Goal: Check status

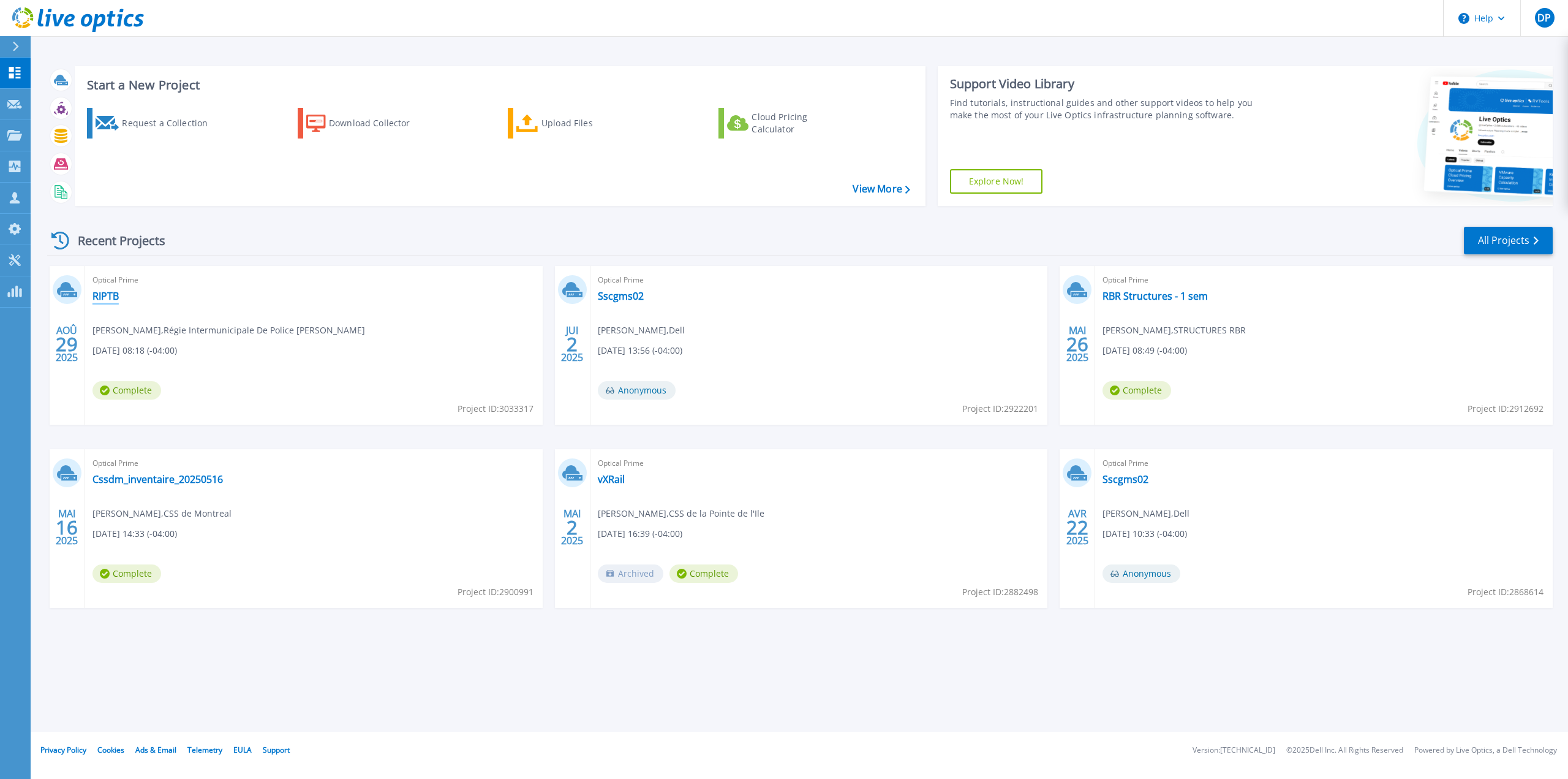
click at [107, 294] on link "RIPTB" at bounding box center [105, 296] width 26 height 12
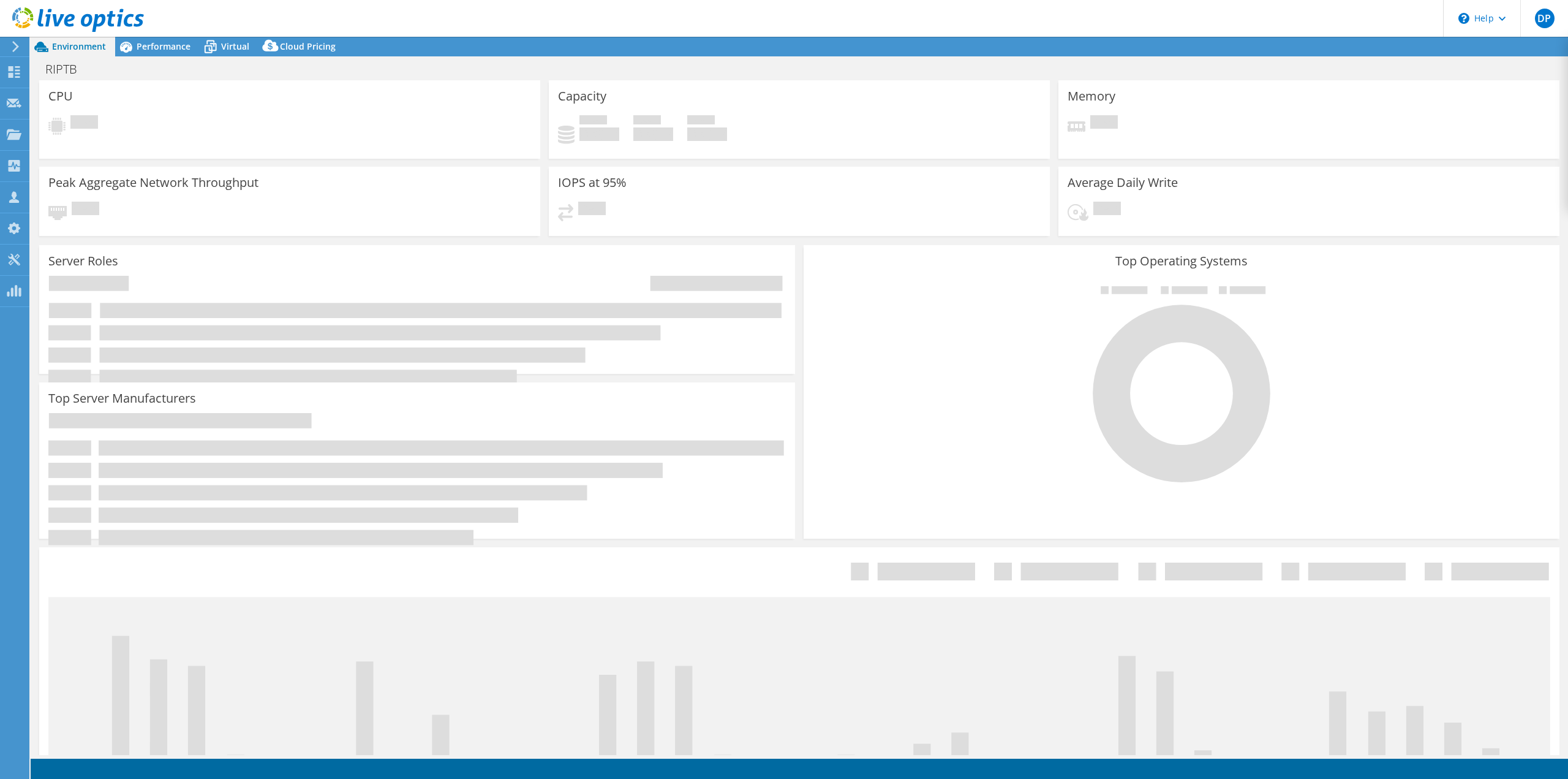
select select "[GEOGRAPHIC_DATA]"
select select "USD"
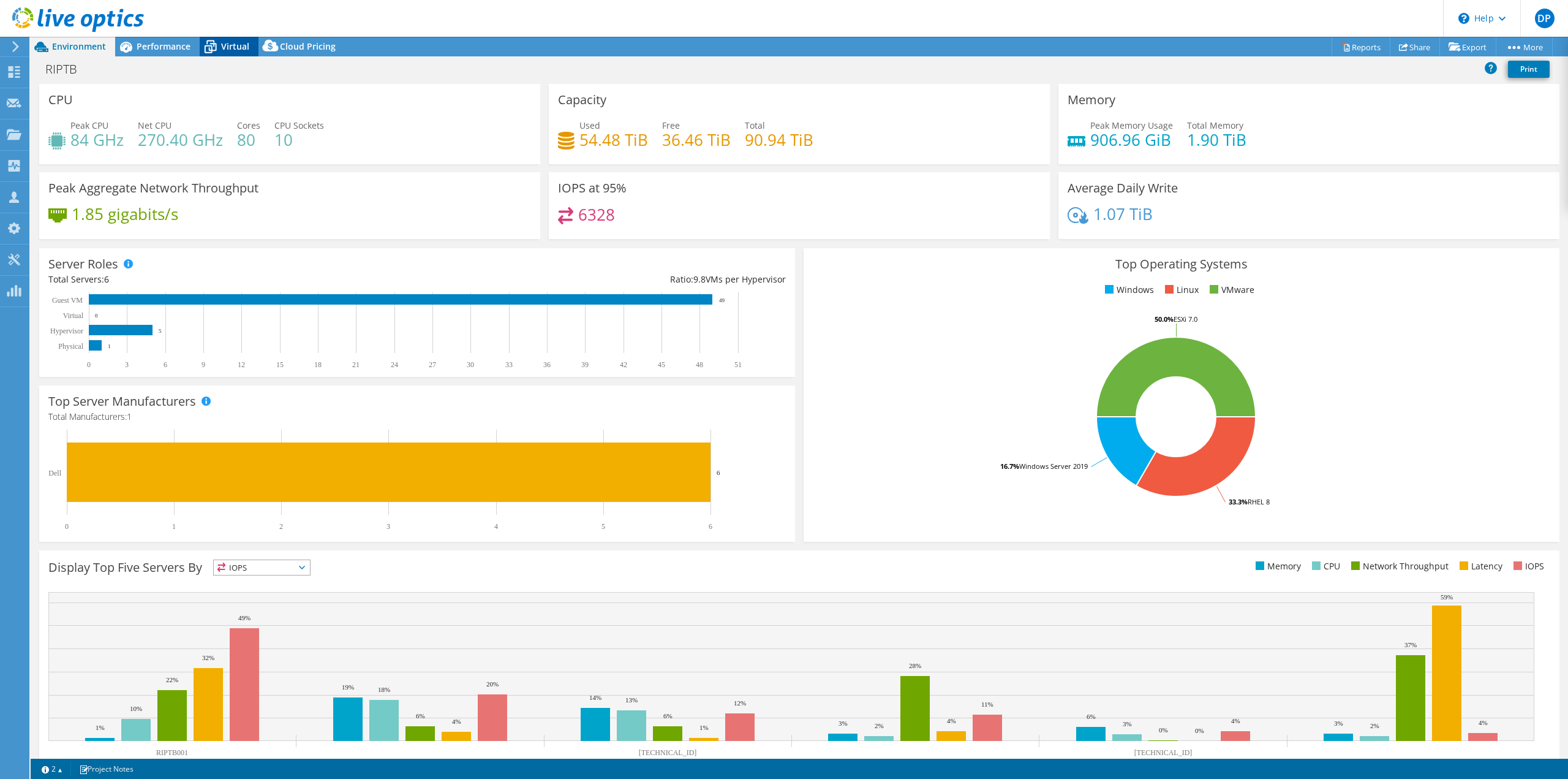
click at [231, 47] on span "Virtual" at bounding box center [234, 46] width 28 height 12
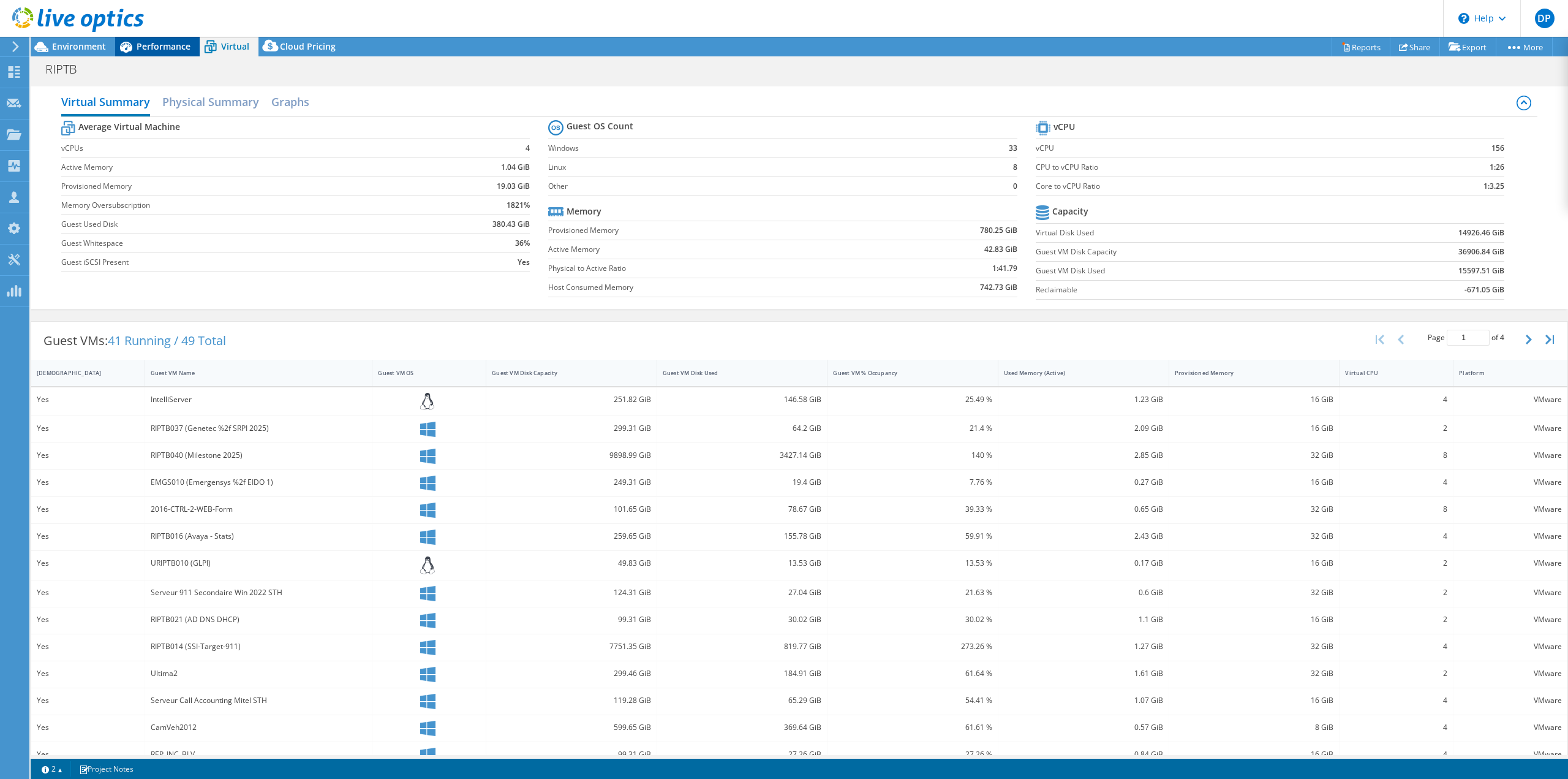
click at [148, 42] on span "Performance" at bounding box center [164, 46] width 54 height 12
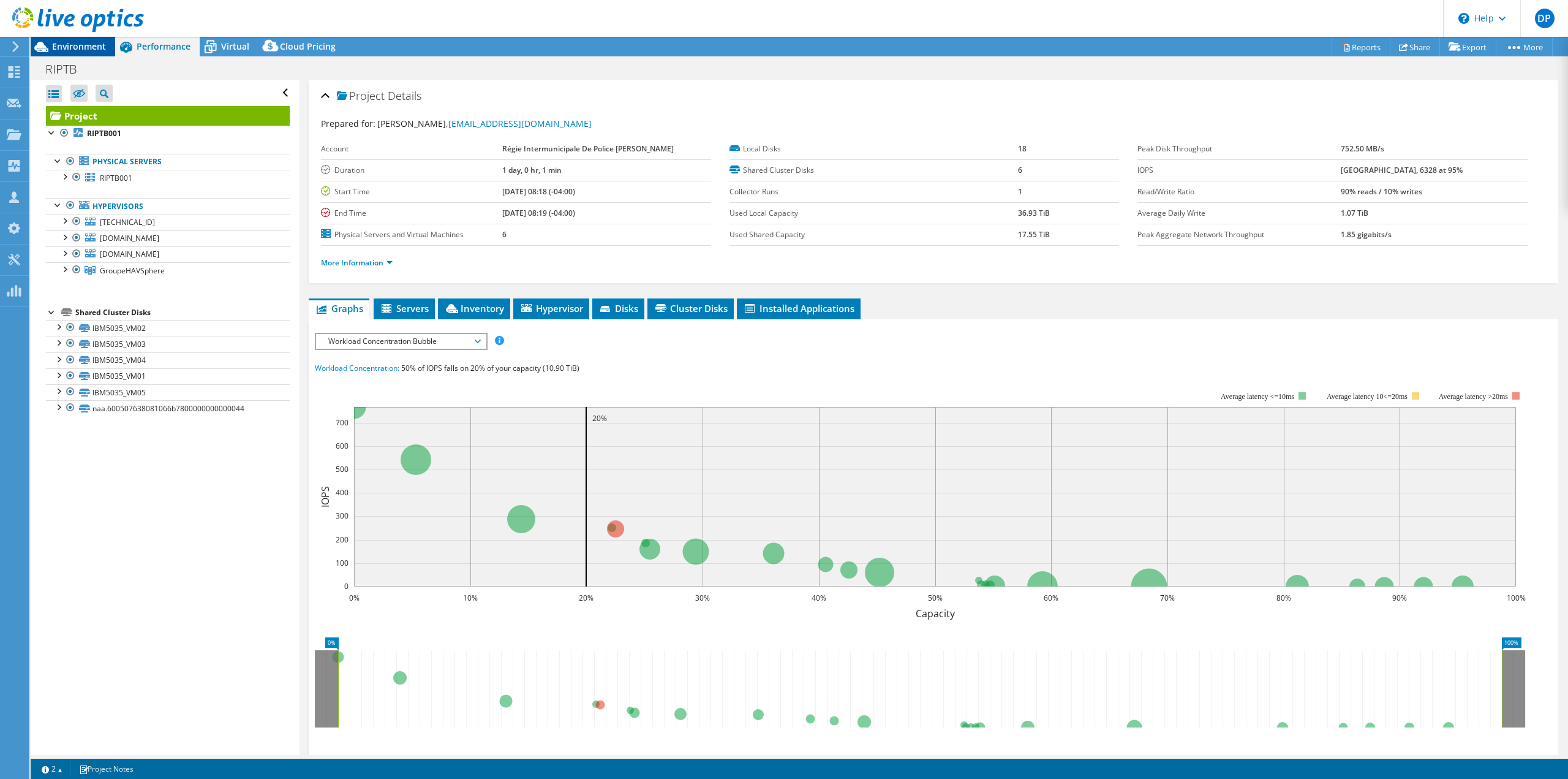
click at [82, 45] on span "Environment" at bounding box center [79, 46] width 54 height 12
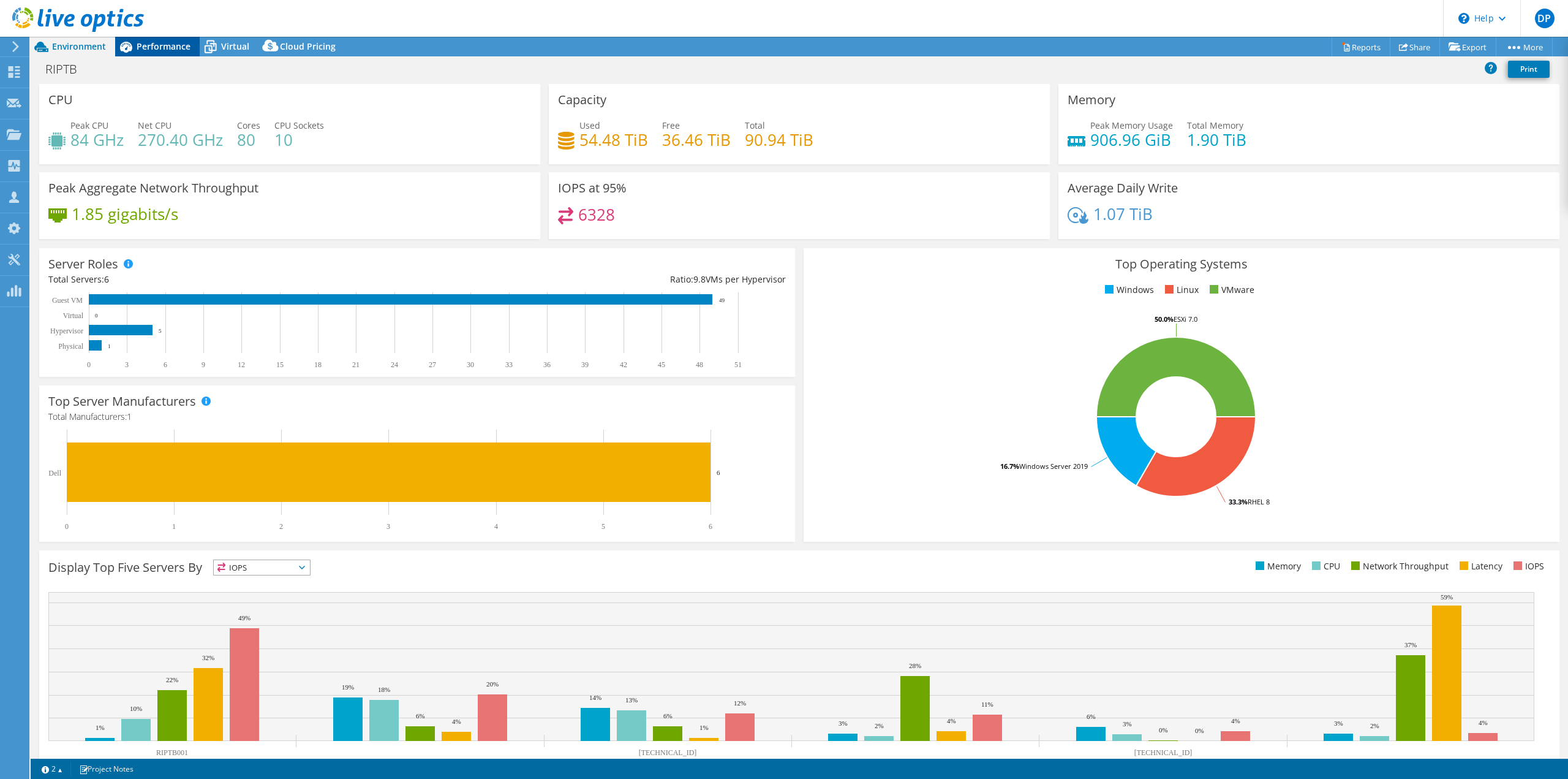
click at [157, 48] on span "Performance" at bounding box center [164, 46] width 54 height 12
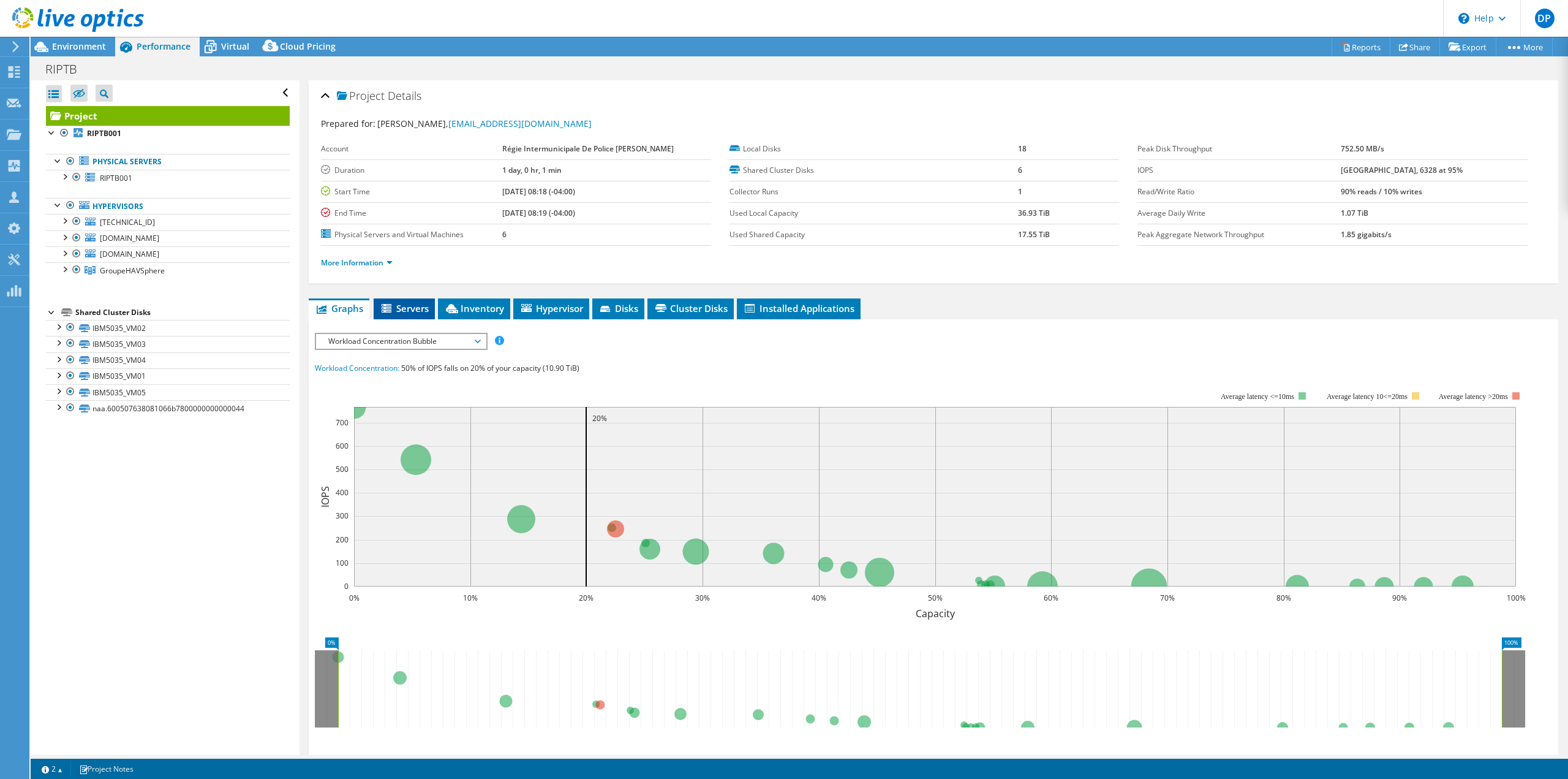
click at [393, 300] on li "Servers" at bounding box center [404, 308] width 61 height 21
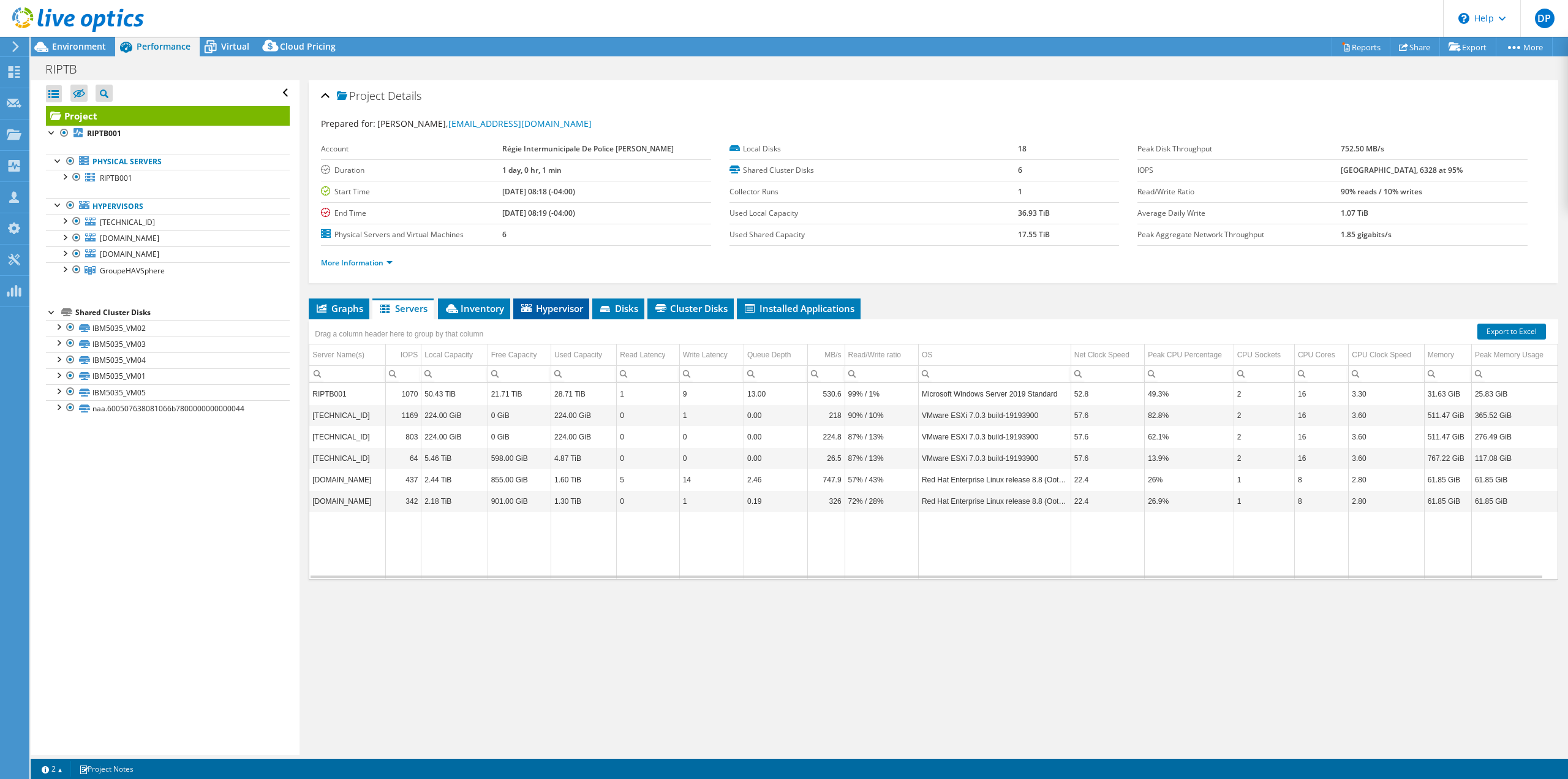
click at [548, 312] on span "Hypervisor" at bounding box center [552, 308] width 64 height 12
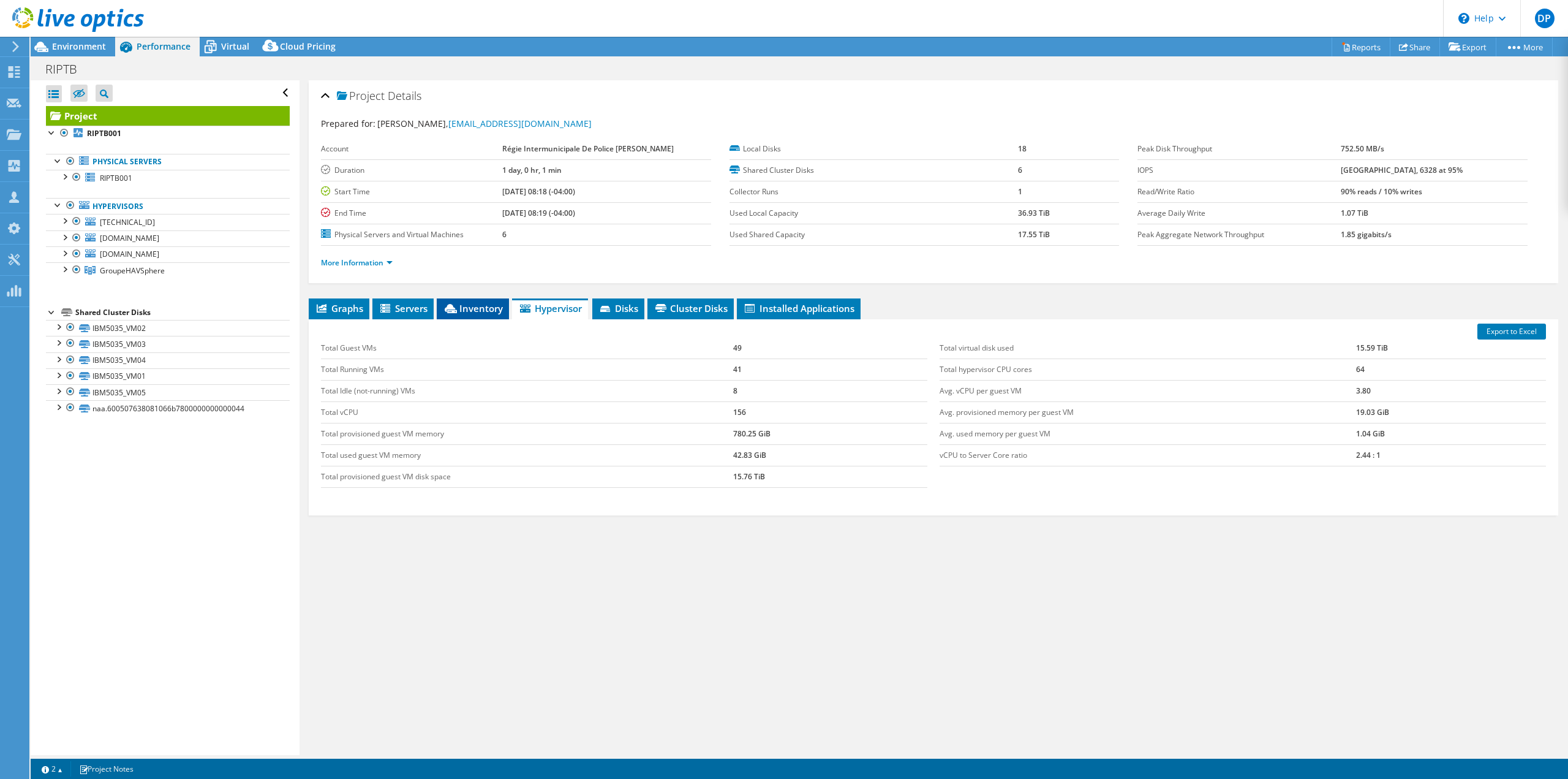
click at [487, 312] on span "Inventory" at bounding box center [473, 308] width 60 height 12
